Goal: Task Accomplishment & Management: Complete application form

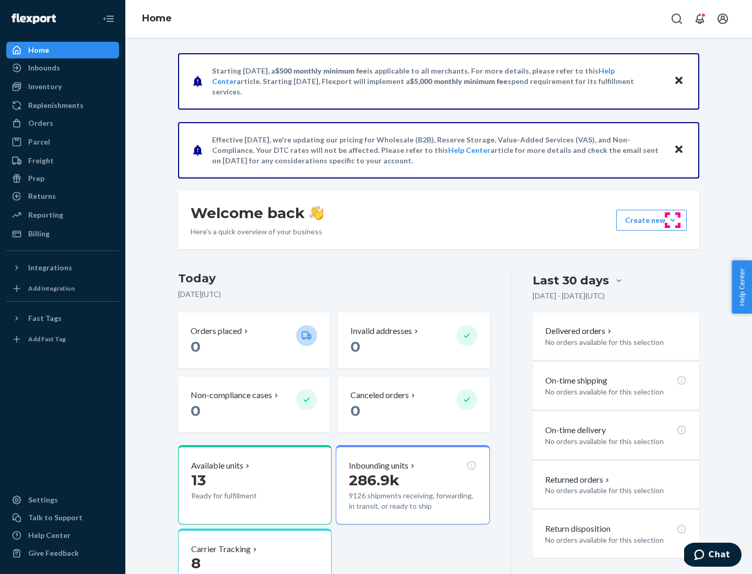
click at [672, 220] on button "Create new Create new inbound Create new order Create new product" at bounding box center [651, 220] width 70 height 21
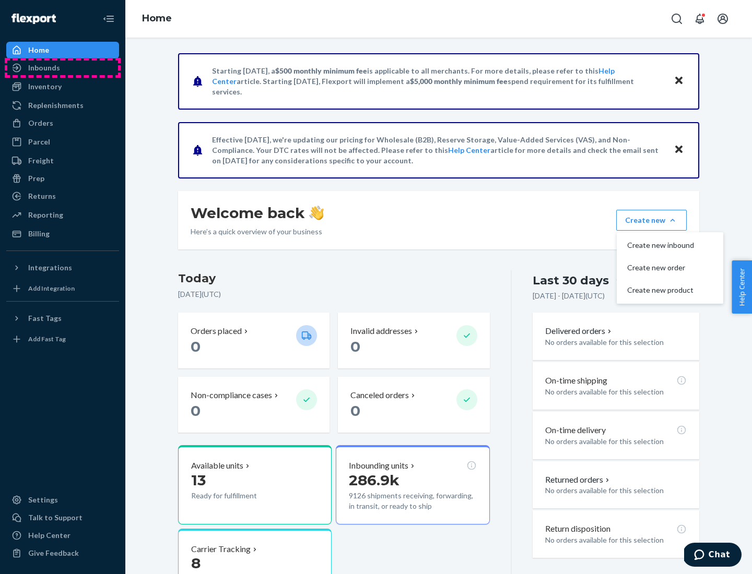
click at [63, 68] on div "Inbounds" at bounding box center [62, 68] width 111 height 15
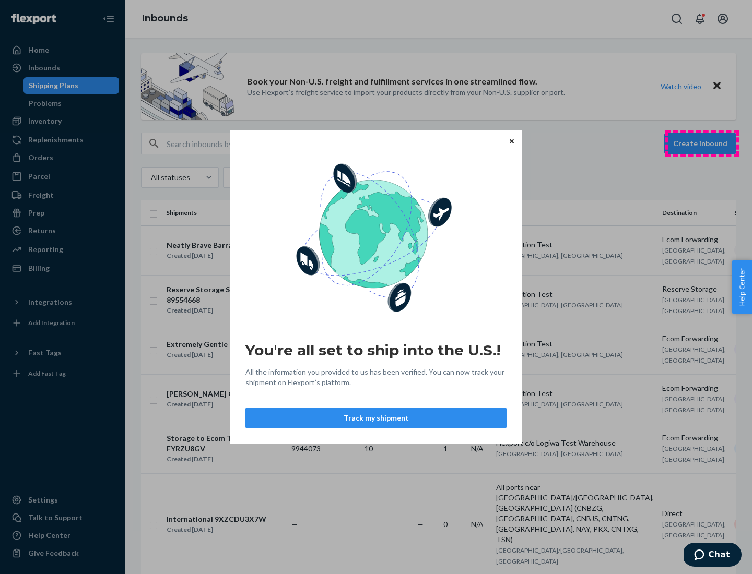
click at [701, 144] on div "You're all set to ship into the U.S.! All the information you provided to us ha…" at bounding box center [376, 287] width 752 height 574
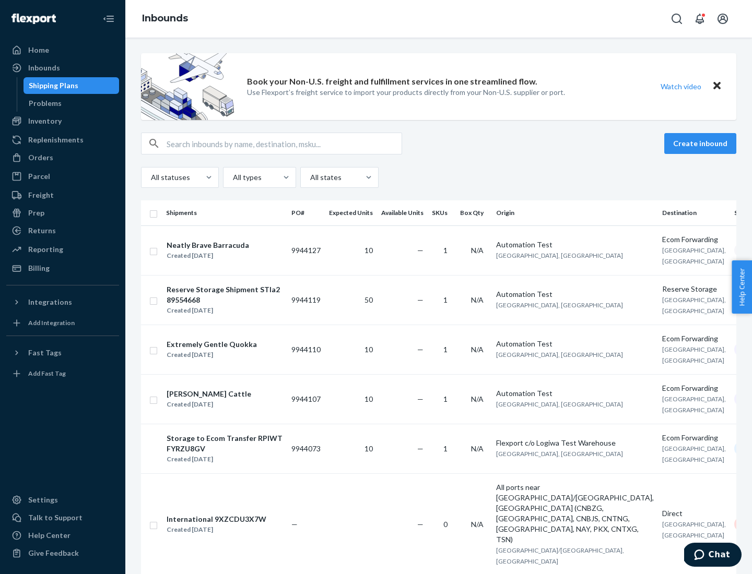
click at [701, 144] on button "Create inbound" at bounding box center [700, 143] width 72 height 21
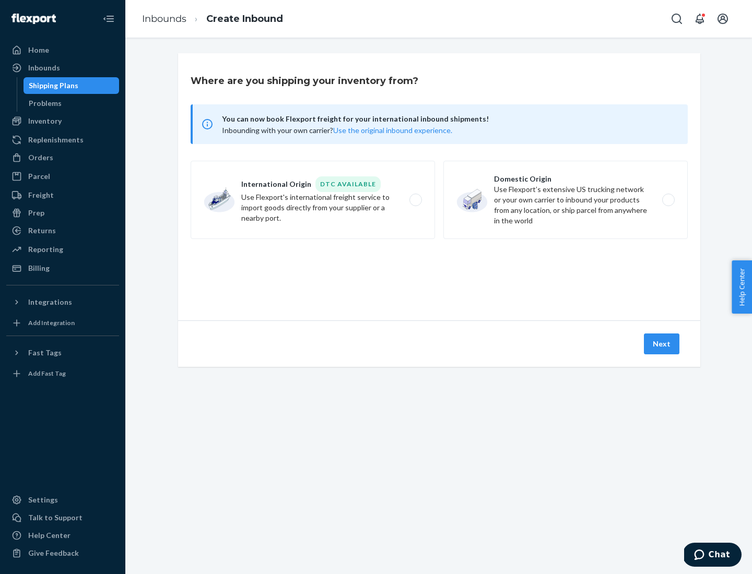
click at [565, 200] on label "Domestic Origin Use Flexport’s extensive US trucking network or your own carrie…" at bounding box center [565, 200] width 244 height 78
click at [667, 200] on input "Domestic Origin Use Flexport’s extensive US trucking network or your own carrie…" at bounding box center [670, 200] width 7 height 7
radio input "true"
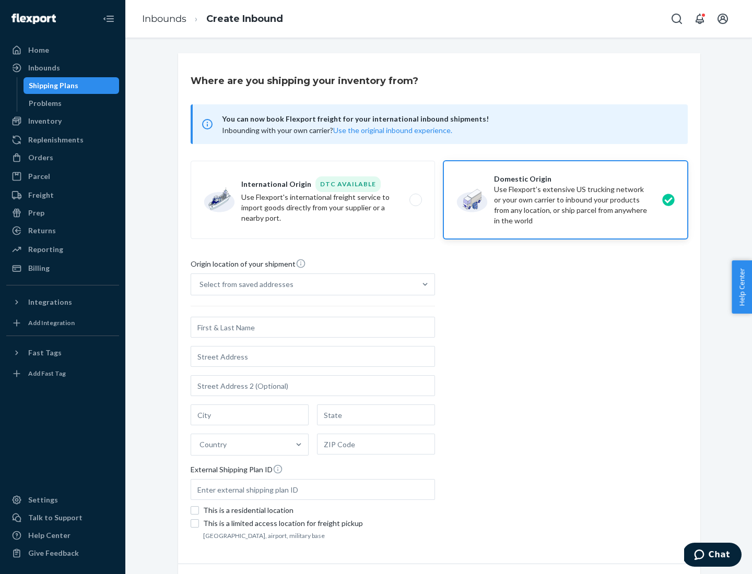
click at [303, 284] on div "Select from saved addresses" at bounding box center [303, 284] width 224 height 21
click at [200, 284] on input "Select from saved addresses" at bounding box center [199, 284] width 1 height 10
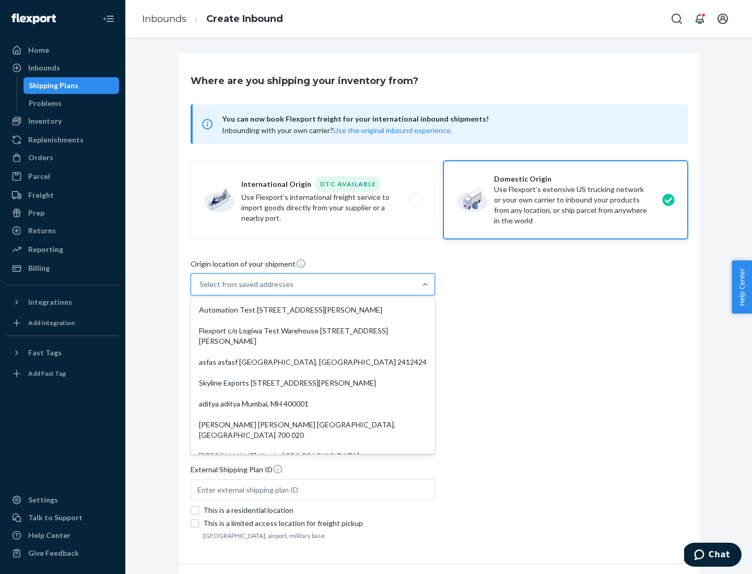
scroll to position [4, 0]
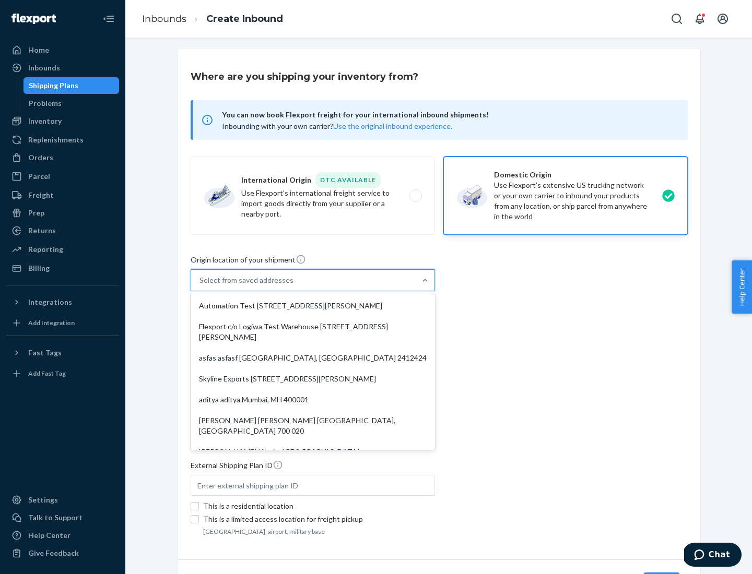
click at [313, 306] on div "Automation Test [STREET_ADDRESS][PERSON_NAME]" at bounding box center [313, 305] width 240 height 21
click at [200, 285] on input "option Automation Test [STREET_ADDRESS][PERSON_NAME]. 9 results available. Use …" at bounding box center [199, 280] width 1 height 10
type input "Automation Test"
type input "9th Floor"
type input "[GEOGRAPHIC_DATA]"
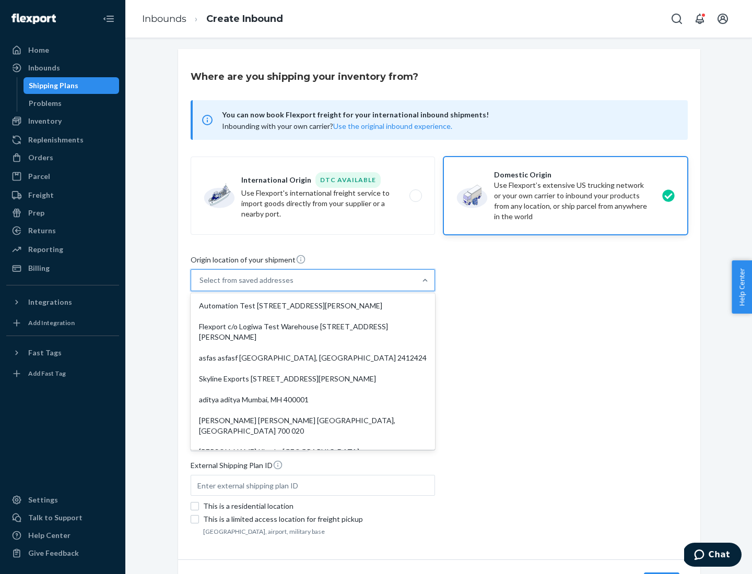
type input "CA"
type input "94104"
type input "[STREET_ADDRESS][PERSON_NAME]"
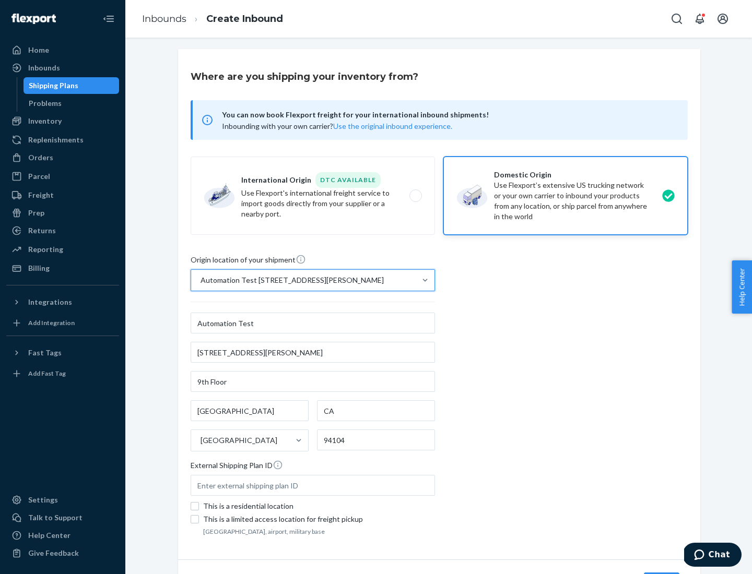
scroll to position [61, 0]
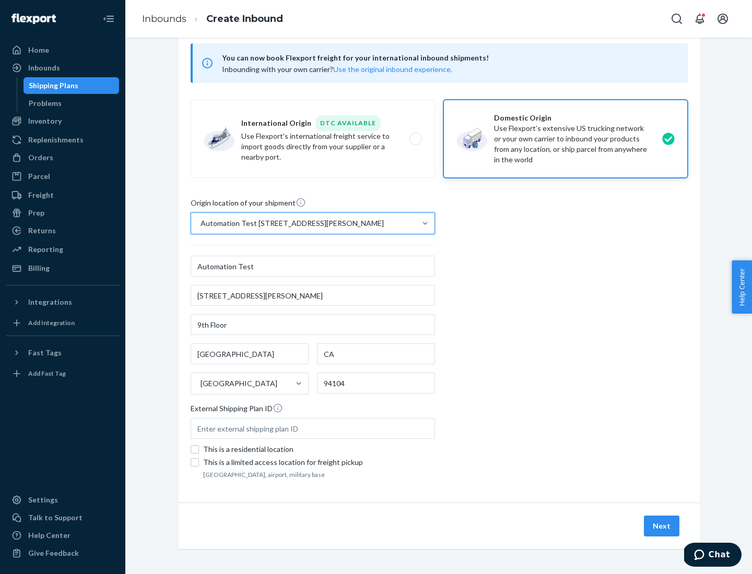
click at [662, 526] on button "Next" at bounding box center [660, 526] width 35 height 21
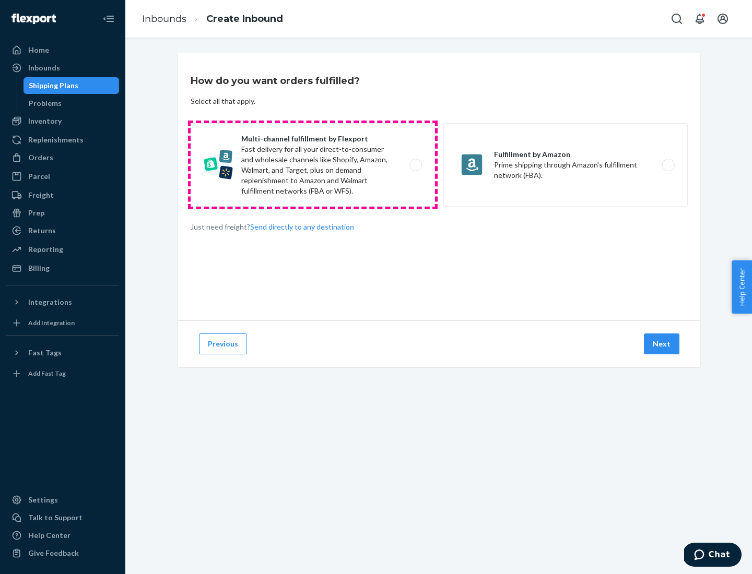
click at [313, 165] on label "Multi-channel fulfillment by Flexport Fast delivery for all your direct-to-cons…" at bounding box center [312, 165] width 244 height 84
click at [415, 165] on input "Multi-channel fulfillment by Flexport Fast delivery for all your direct-to-cons…" at bounding box center [418, 165] width 7 height 7
radio input "true"
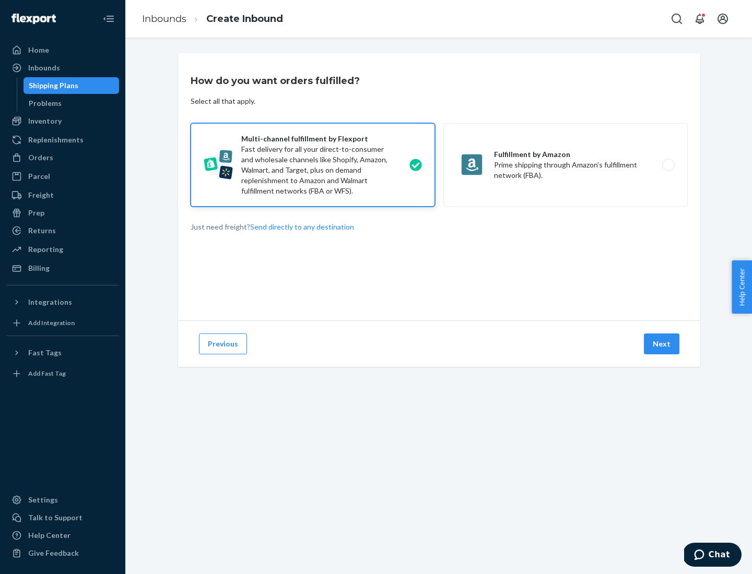
click at [662, 344] on button "Next" at bounding box center [660, 343] width 35 height 21
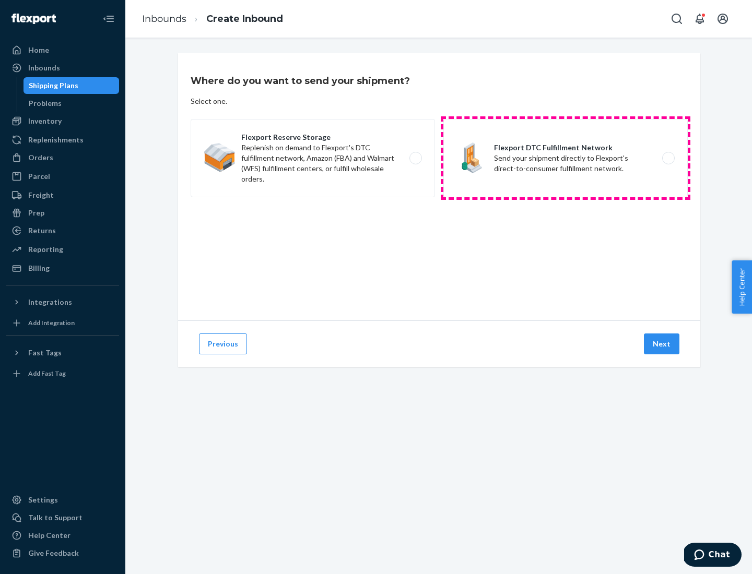
click at [565, 158] on label "Flexport DTC Fulfillment Network Send your shipment directly to Flexport's dire…" at bounding box center [565, 158] width 244 height 78
click at [667, 158] on input "Flexport DTC Fulfillment Network Send your shipment directly to Flexport's dire…" at bounding box center [670, 158] width 7 height 7
radio input "true"
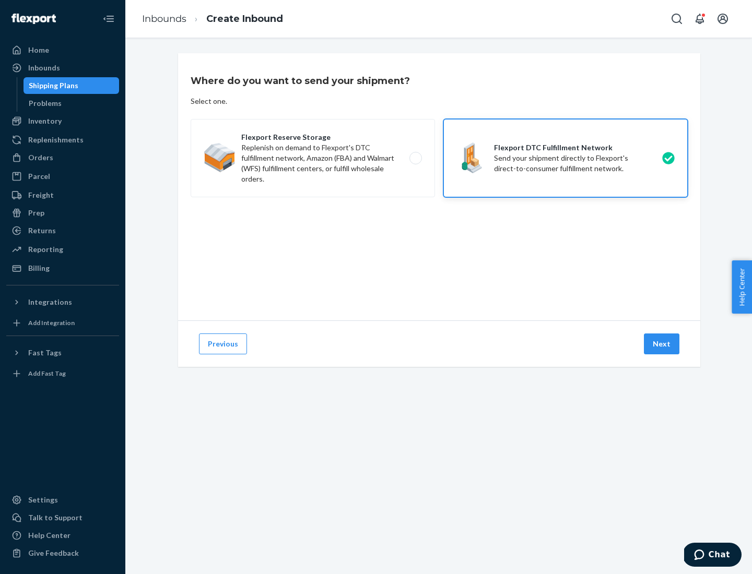
click at [662, 344] on button "Next" at bounding box center [660, 343] width 35 height 21
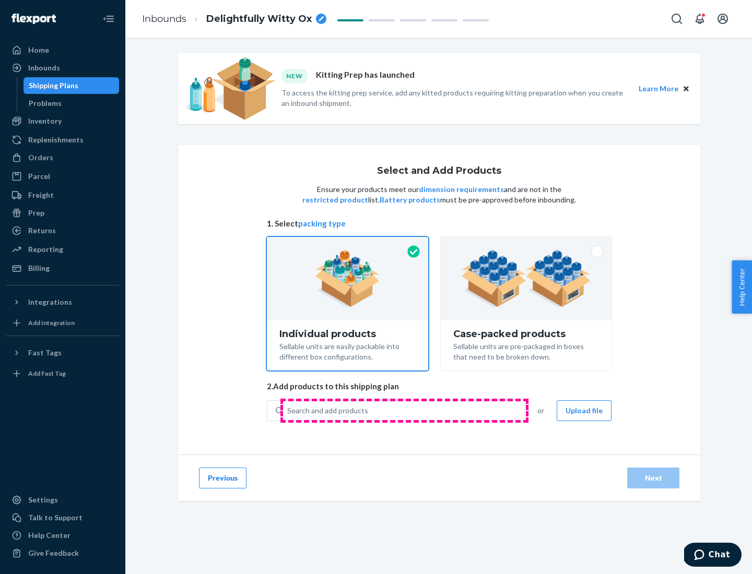
click at [404, 410] on div "Search and add products" at bounding box center [403, 410] width 241 height 19
click at [288, 410] on input "Search and add products" at bounding box center [287, 411] width 1 height 10
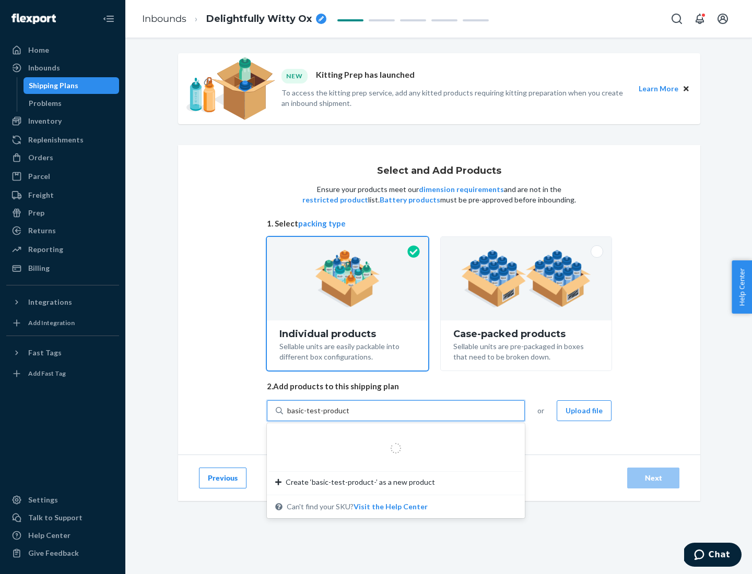
type input "basic-test-product-1"
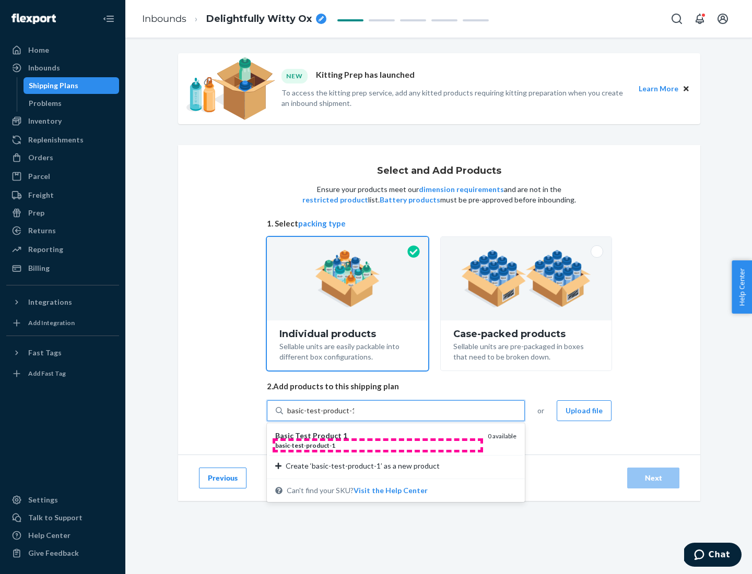
click at [377, 445] on div "basic - test - product - 1" at bounding box center [377, 445] width 204 height 9
click at [354, 416] on input "basic-test-product-1" at bounding box center [320, 411] width 67 height 10
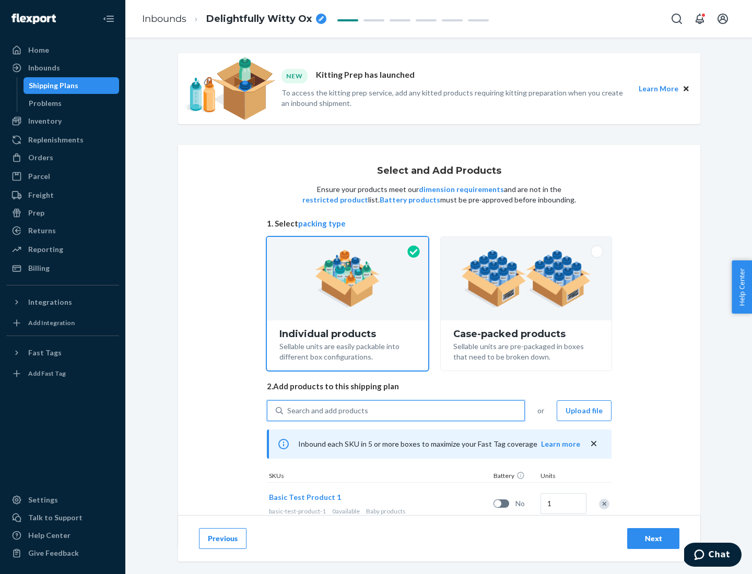
scroll to position [31, 0]
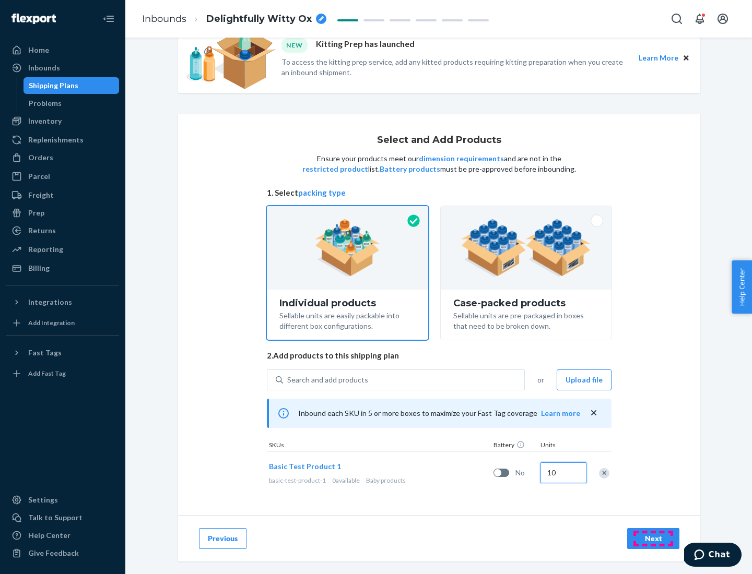
type input "10"
click at [653, 538] on div "Next" at bounding box center [653, 538] width 34 height 10
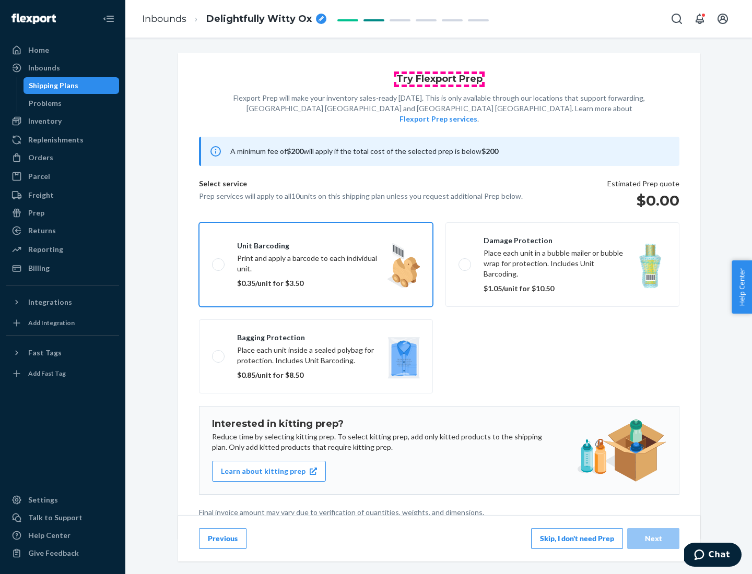
click at [212, 261] on input "Unit barcoding Print and apply a barcode to each individual unit. $0.35/unit fo…" at bounding box center [215, 264] width 7 height 7
checkbox input "true"
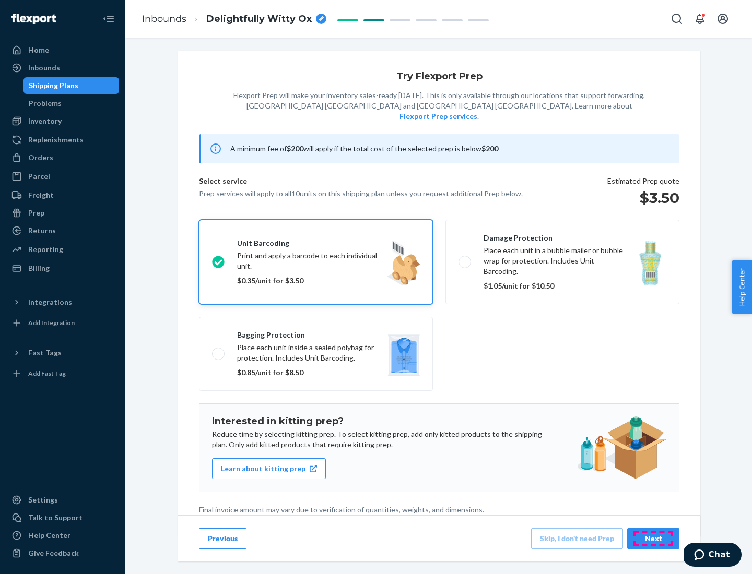
click at [653, 538] on div "Next" at bounding box center [653, 538] width 34 height 10
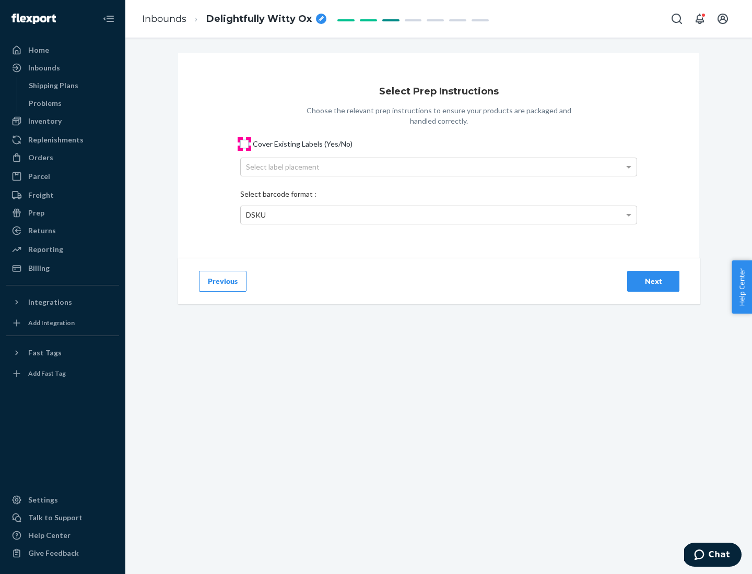
click at [244, 144] on input "Cover Existing Labels (Yes/No)" at bounding box center [244, 144] width 8 height 8
checkbox input "true"
click at [653, 281] on div "Next" at bounding box center [653, 281] width 34 height 10
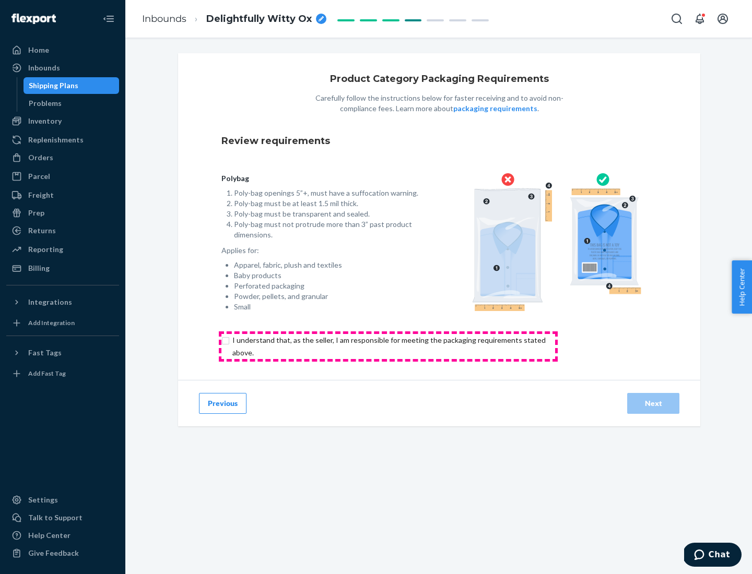
click at [388, 346] on input "checkbox" at bounding box center [394, 346] width 347 height 25
checkbox input "true"
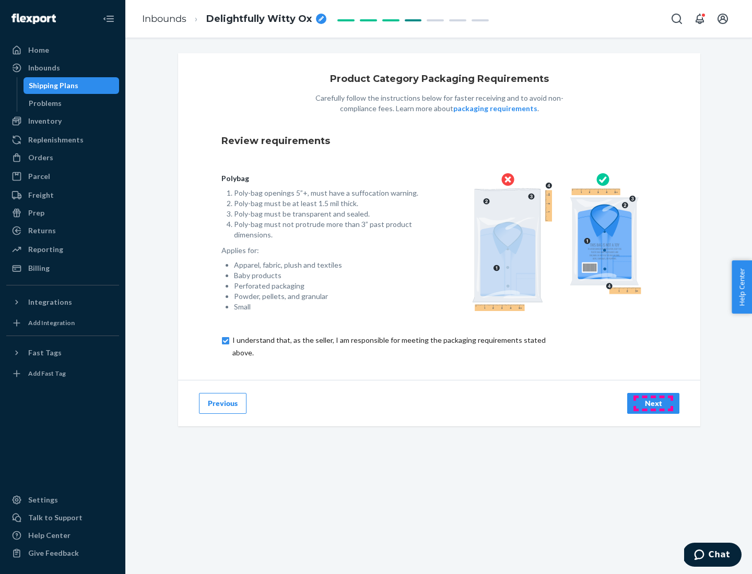
click at [653, 403] on div "Next" at bounding box center [653, 403] width 34 height 10
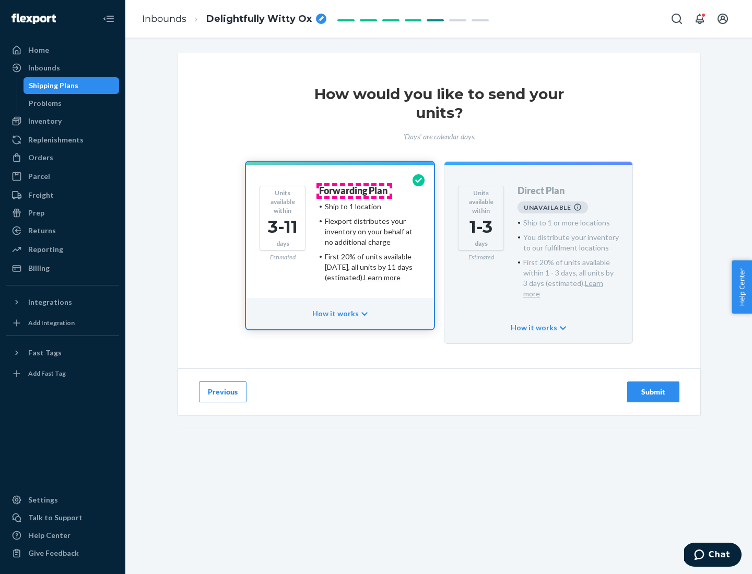
click at [354, 190] on h4 "Forwarding Plan" at bounding box center [353, 191] width 68 height 10
click at [653, 387] on div "Submit" at bounding box center [653, 392] width 34 height 10
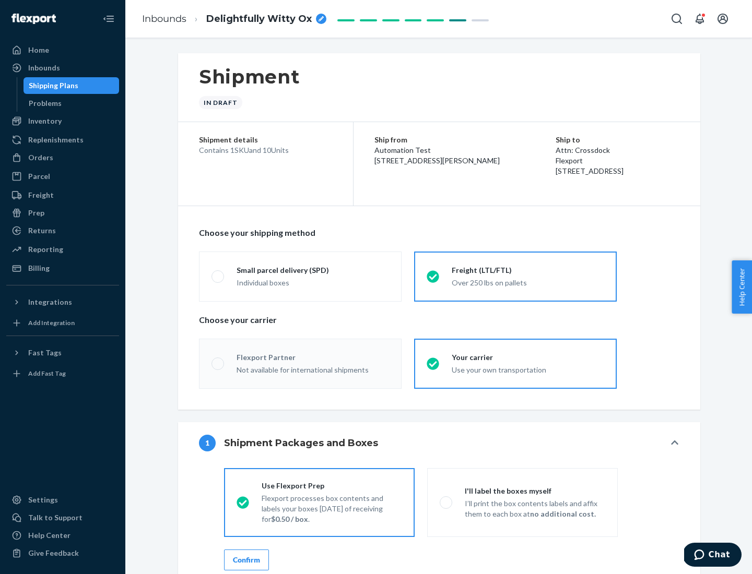
radio input "true"
radio input "false"
radio input "true"
radio input "false"
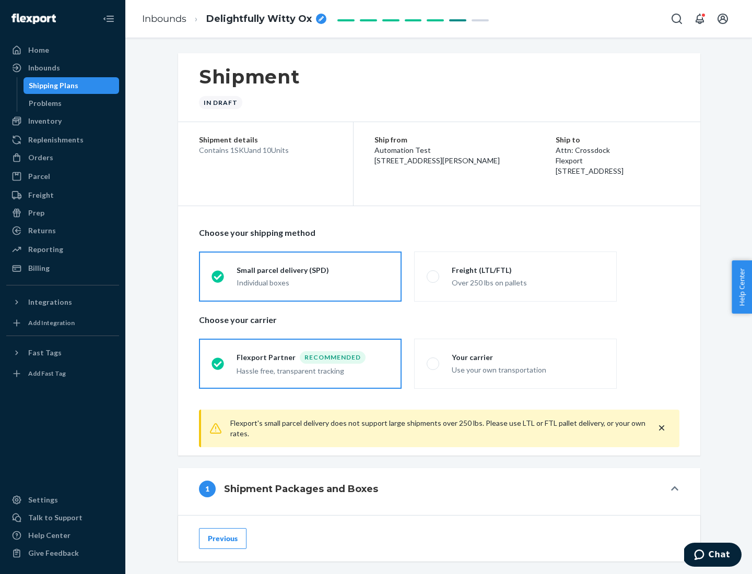
click at [313, 282] on div "Individual boxes" at bounding box center [312, 283] width 152 height 10
click at [218, 280] on input "Small parcel delivery (SPD) Individual boxes" at bounding box center [214, 276] width 7 height 7
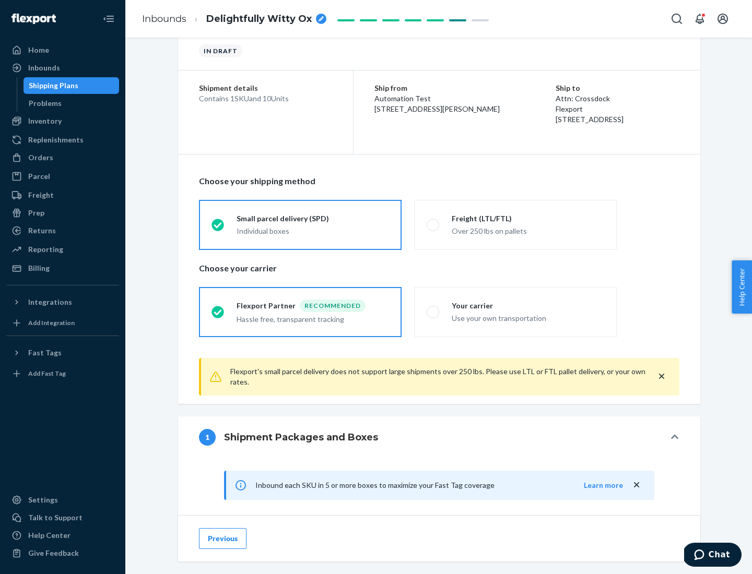
click at [313, 305] on div "Recommended" at bounding box center [333, 306] width 66 height 13
click at [218, 308] on input "Flexport Partner Recommended Hassle free, transparent tracking" at bounding box center [214, 311] width 7 height 7
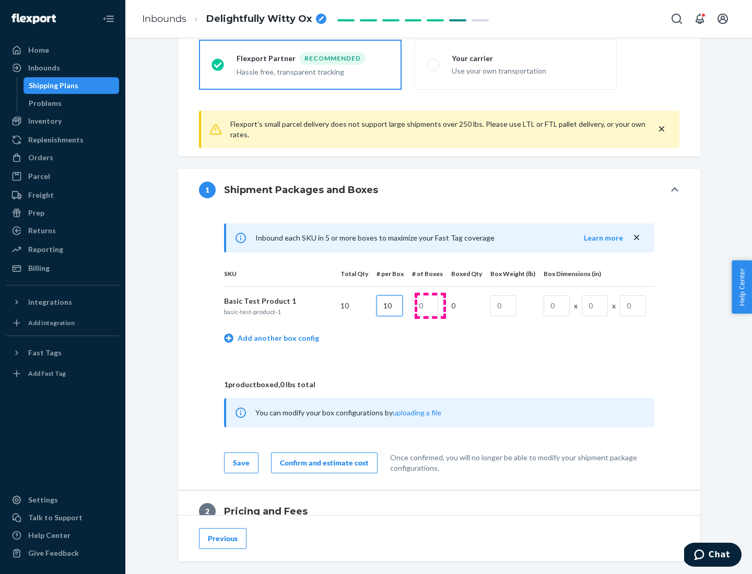
type input "10"
type input "1"
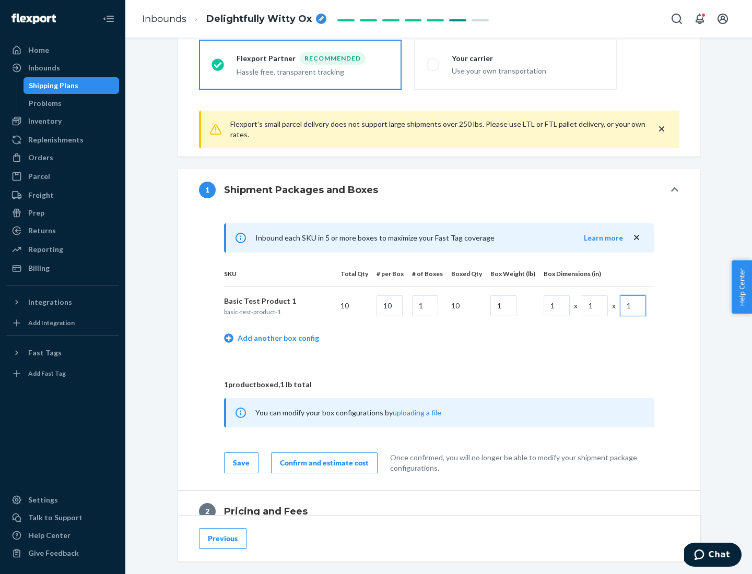
scroll to position [456, 0]
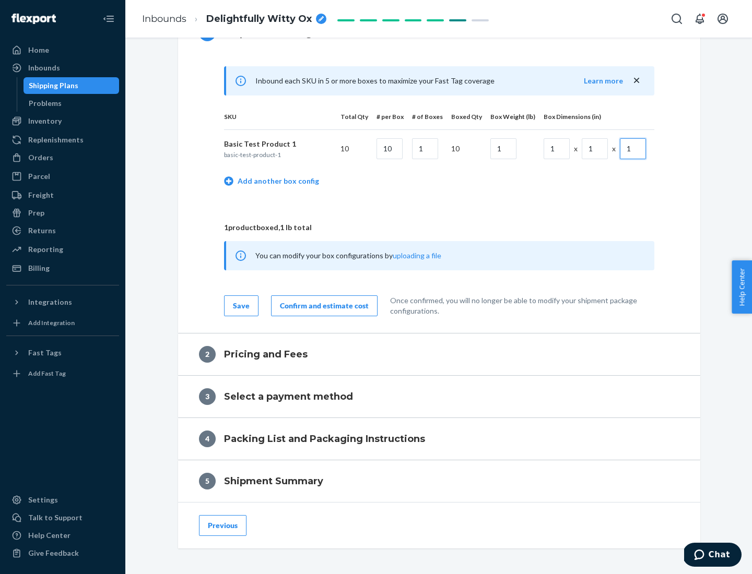
type input "1"
click at [322, 305] on div "Confirm and estimate cost" at bounding box center [324, 306] width 89 height 10
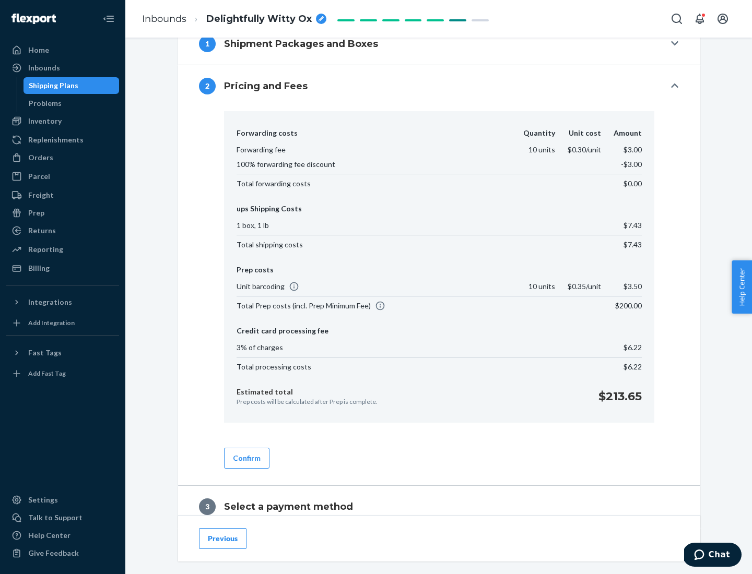
scroll to position [598, 0]
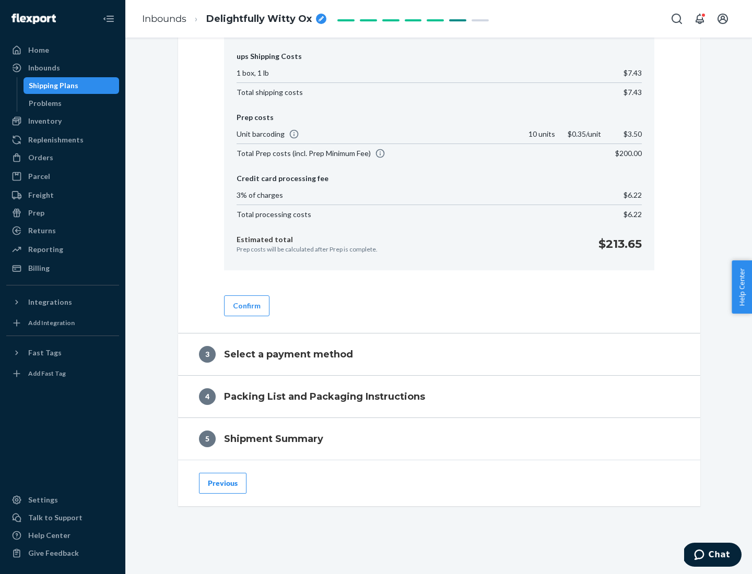
click at [246, 305] on button "Confirm" at bounding box center [246, 305] width 45 height 21
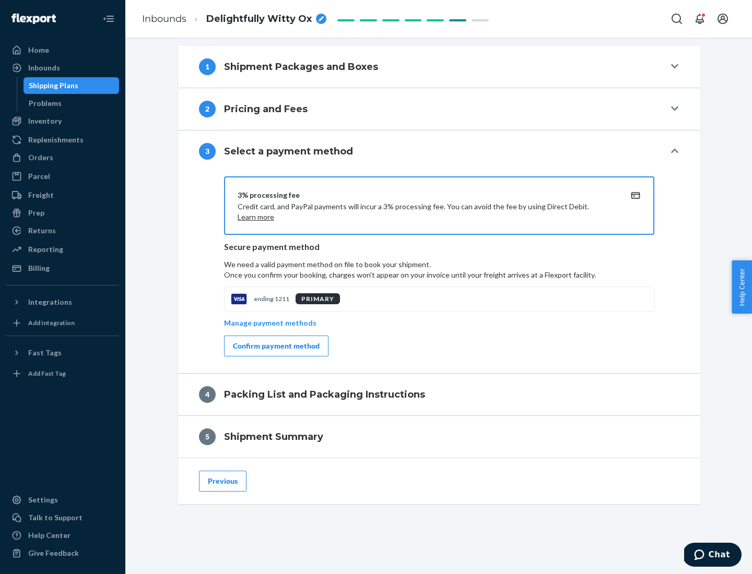
scroll to position [422, 0]
click at [275, 346] on div "Confirm payment method" at bounding box center [276, 346] width 87 height 10
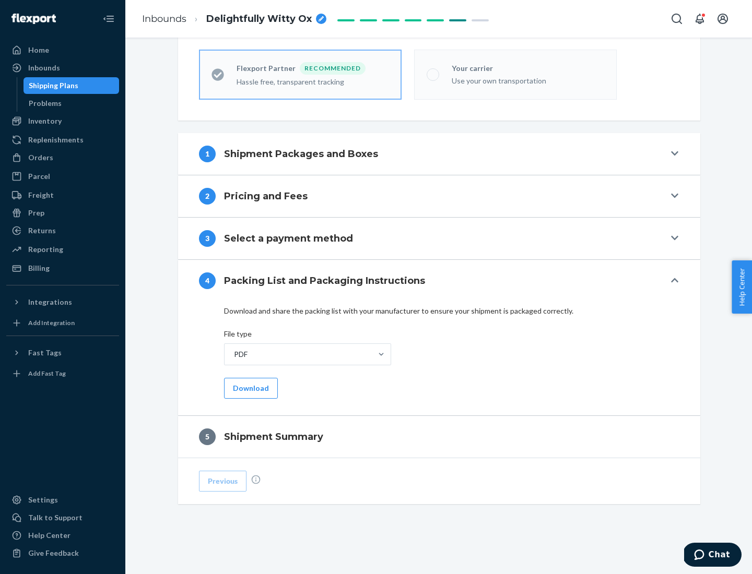
scroll to position [289, 0]
click at [249, 388] on button "Download" at bounding box center [251, 388] width 54 height 21
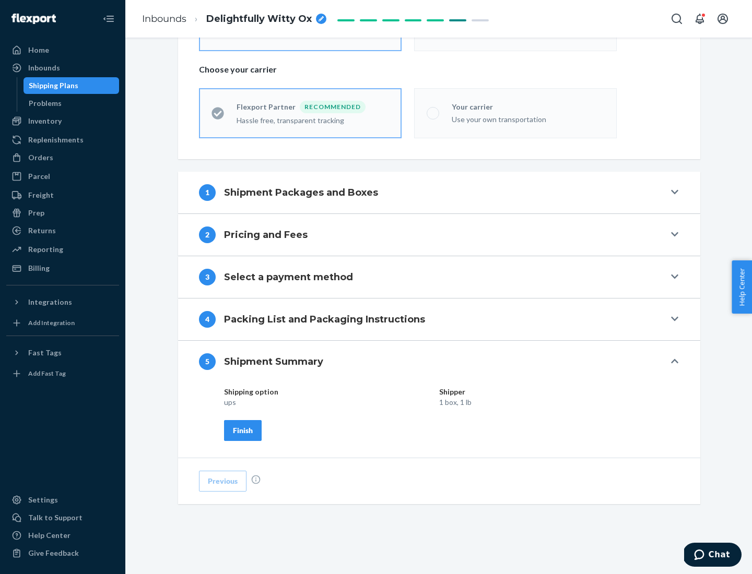
click at [243, 430] on div "Finish" at bounding box center [243, 430] width 20 height 10
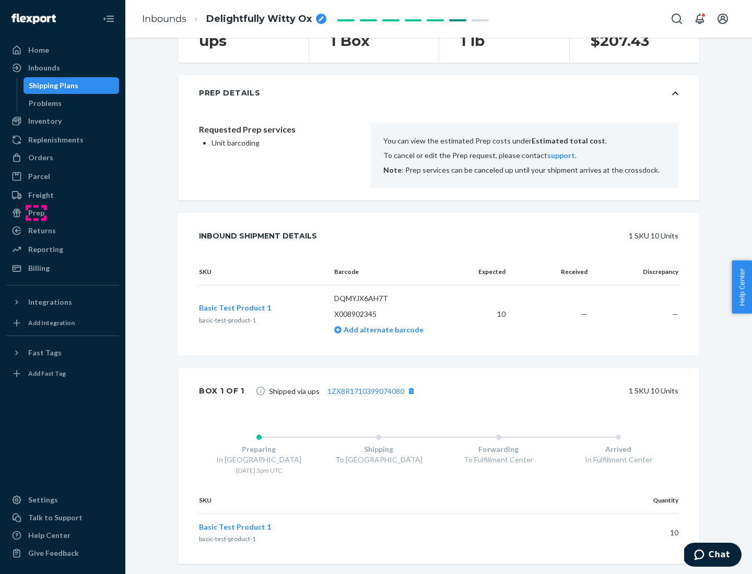
click at [35, 213] on div "Prep" at bounding box center [36, 213] width 16 height 10
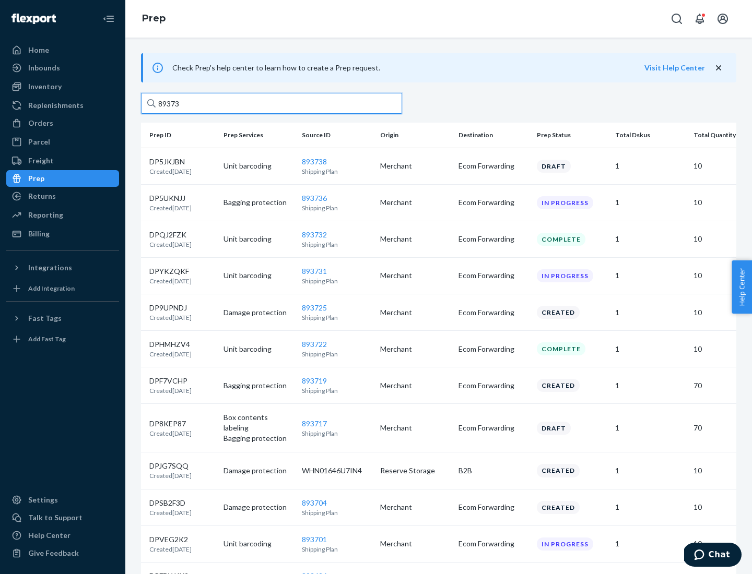
type input "893738"
